Goal: Book appointment/travel/reservation

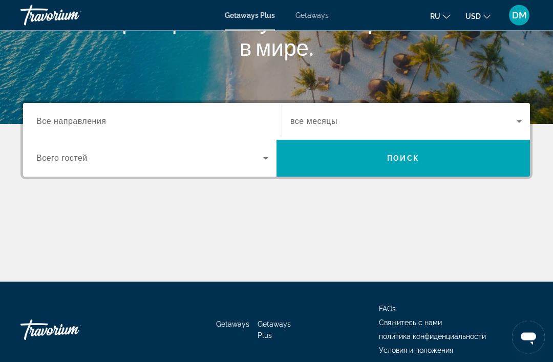
scroll to position [196, 0]
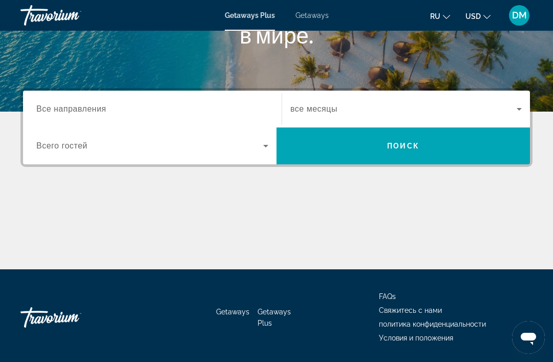
click at [509, 108] on span "Search widget" at bounding box center [404, 109] width 226 height 12
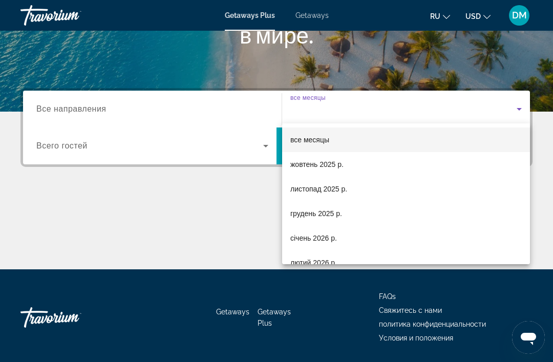
scroll to position [0, 0]
click at [135, 111] on div at bounding box center [276, 181] width 553 height 362
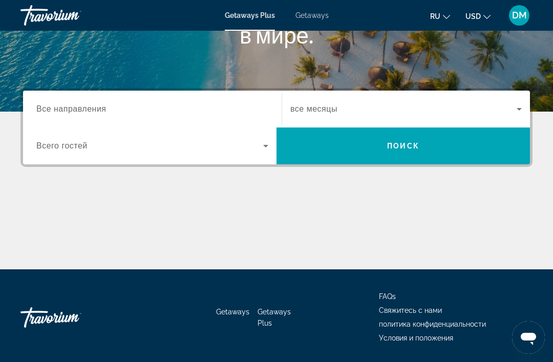
click at [82, 152] on span "Search widget" at bounding box center [149, 146] width 227 height 12
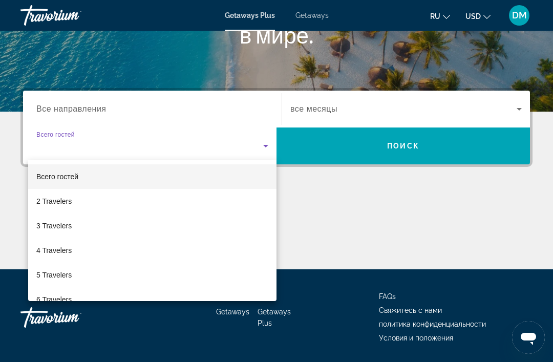
click at [510, 112] on div at bounding box center [276, 181] width 553 height 362
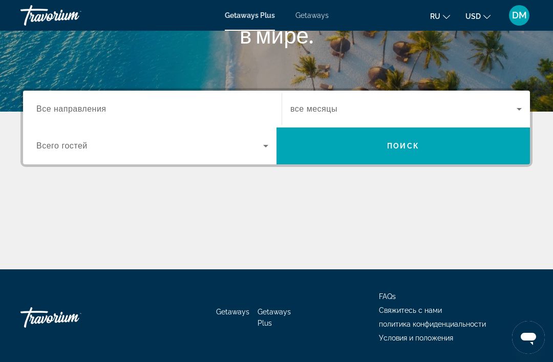
click at [501, 113] on span "Search widget" at bounding box center [404, 109] width 226 height 12
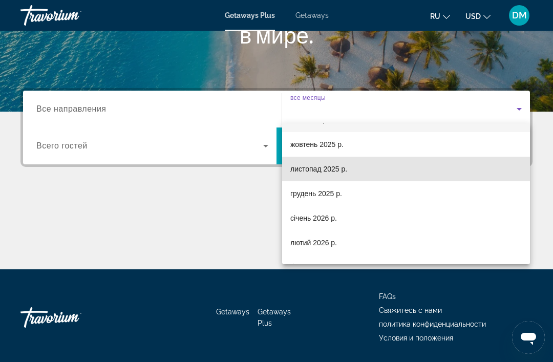
scroll to position [19, 0]
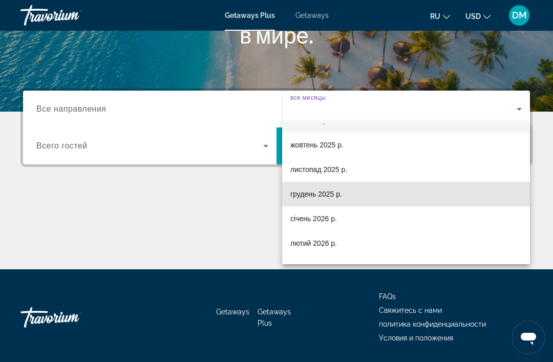
click at [478, 193] on mat-option "грудень 2025 р." at bounding box center [406, 194] width 248 height 25
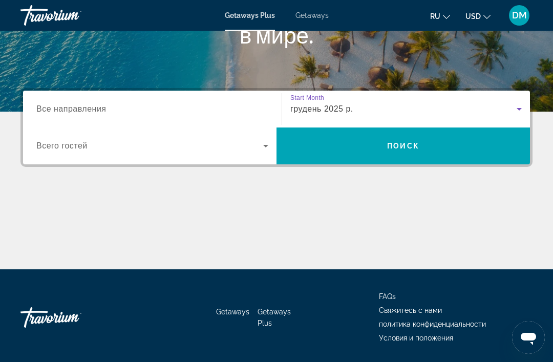
click at [191, 113] on input "Destination Все направления" at bounding box center [152, 110] width 232 height 12
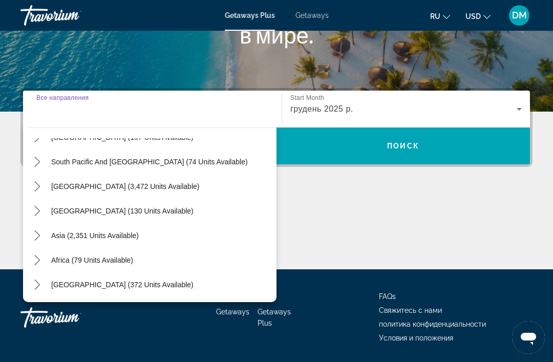
scroll to position [166, 0]
click at [158, 290] on span "Select destination: Middle East (372 units available)" at bounding box center [122, 285] width 153 height 25
type input "**********"
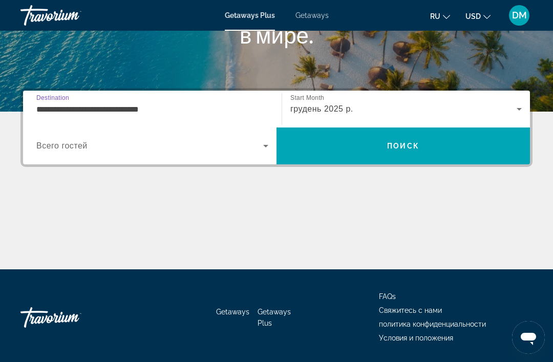
click at [258, 150] on span "Search widget" at bounding box center [149, 146] width 227 height 12
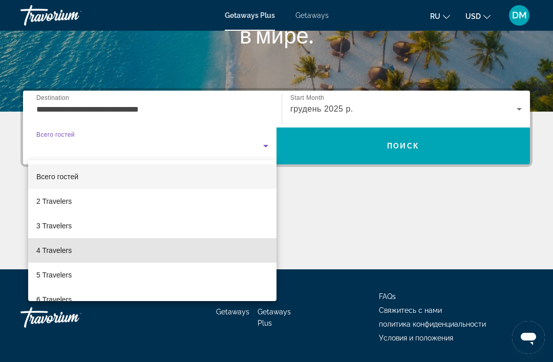
click at [207, 247] on mat-option "4 Travelers" at bounding box center [152, 250] width 249 height 25
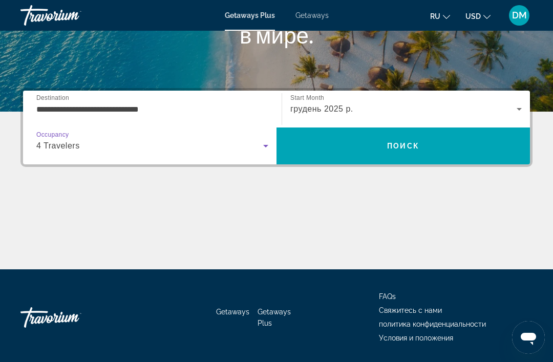
click at [255, 149] on div "4 Travelers" at bounding box center [149, 146] width 227 height 12
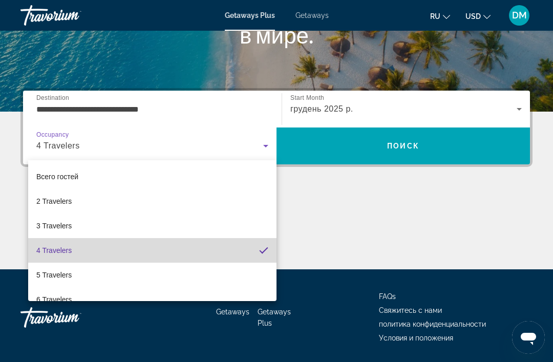
click at [222, 251] on mat-option "4 Travelers" at bounding box center [152, 250] width 249 height 25
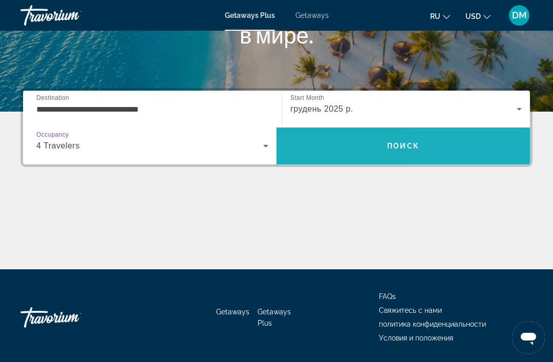
click at [460, 146] on span "Search" at bounding box center [404, 146] width 254 height 25
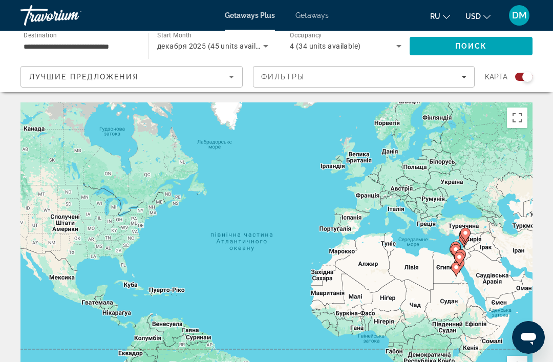
scroll to position [16, 0]
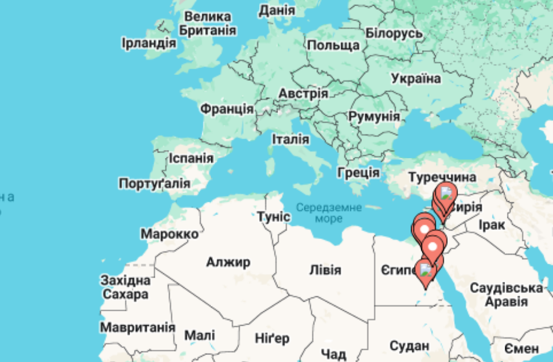
click at [179, 123] on div "Увімкніть режим перетягування за допомогою клавіатури, натиснувши Alt + Enter. …" at bounding box center [276, 239] width 512 height 307
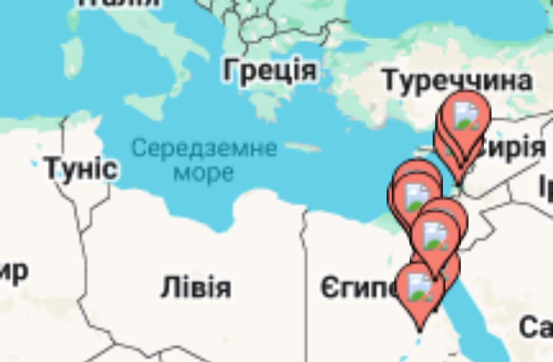
click at [443, 245] on image "Main content" at bounding box center [446, 248] width 6 height 6
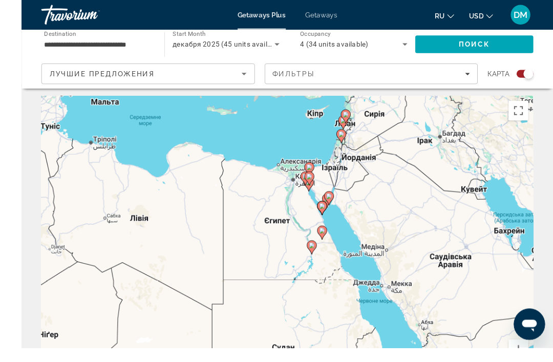
scroll to position [40, 0]
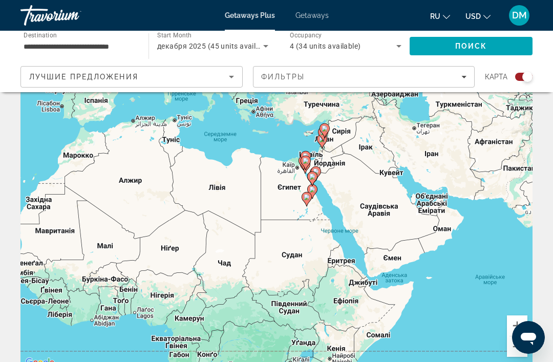
click at [467, 80] on span "Filters" at bounding box center [364, 77] width 221 height 25
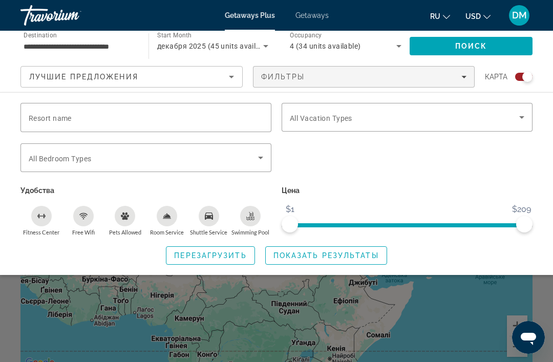
click at [235, 75] on icon "Sort by" at bounding box center [231, 77] width 12 height 12
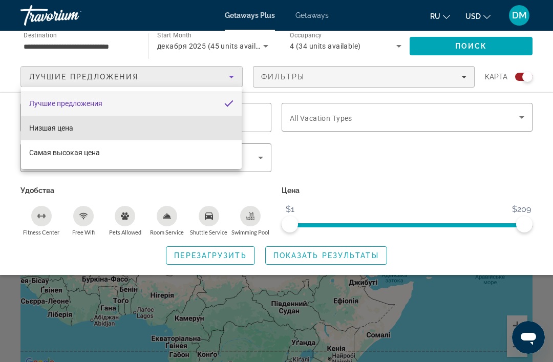
click at [74, 132] on mat-option "Низшая цена" at bounding box center [131, 128] width 221 height 25
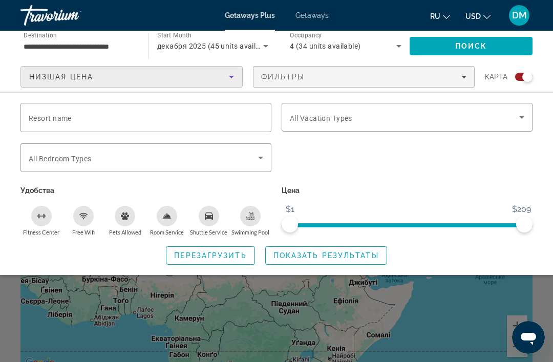
click at [360, 260] on span "Показать результаты" at bounding box center [327, 256] width 106 height 8
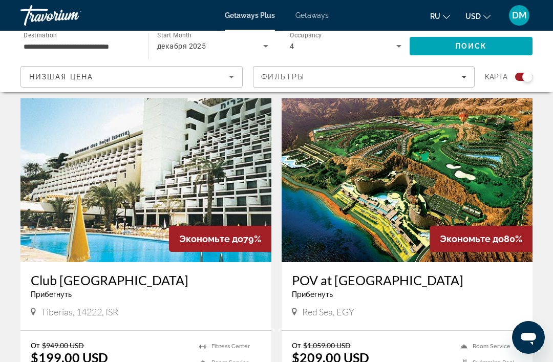
scroll to position [2093, 0]
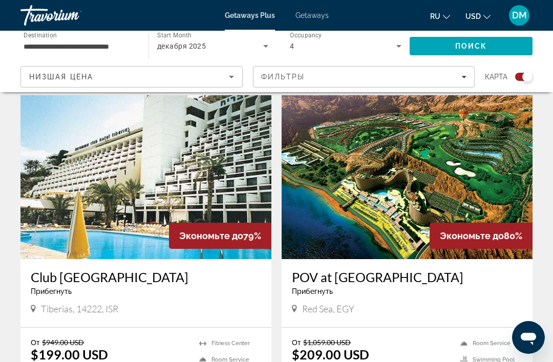
click at [432, 207] on img "Main content" at bounding box center [407, 177] width 251 height 164
